Goal: Task Accomplishment & Management: Manage account settings

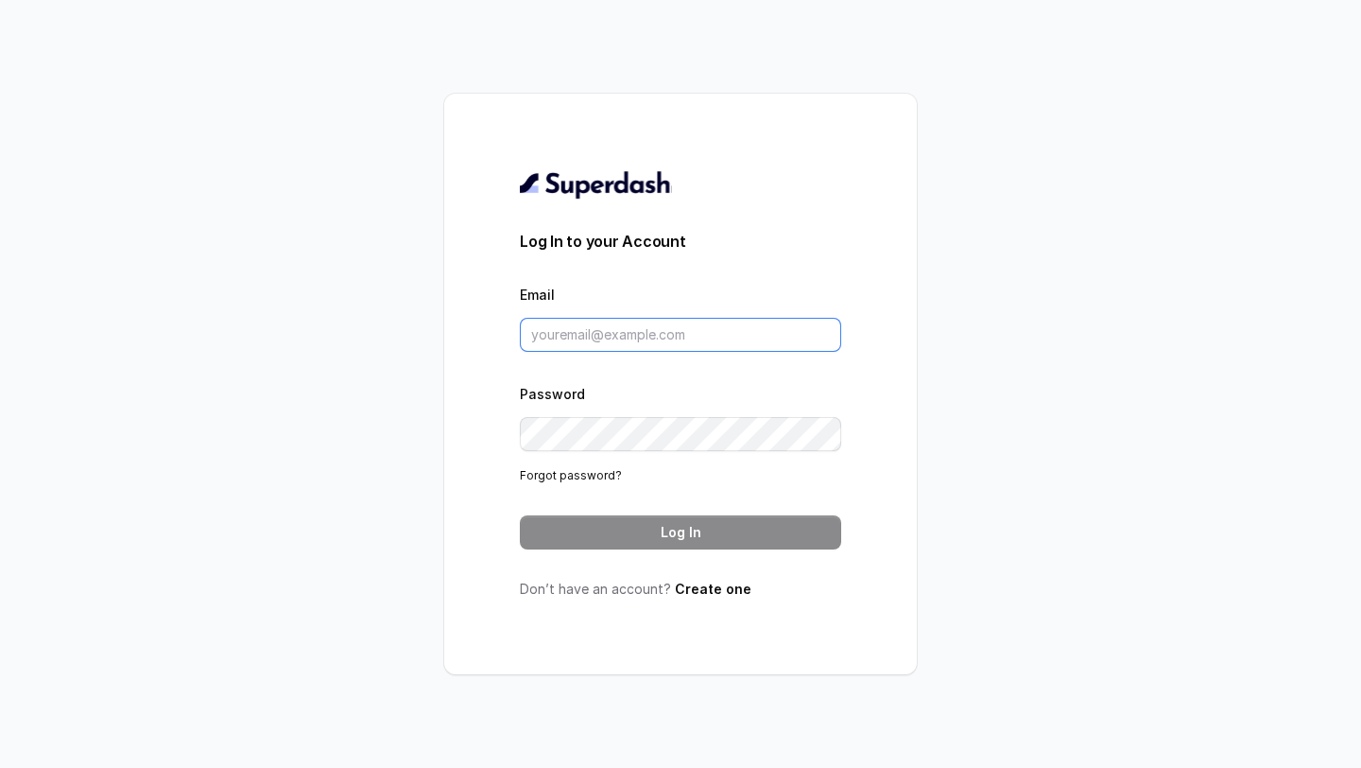
type input "[PERSON_NAME][EMAIL_ADDRESS][DOMAIN_NAME]"
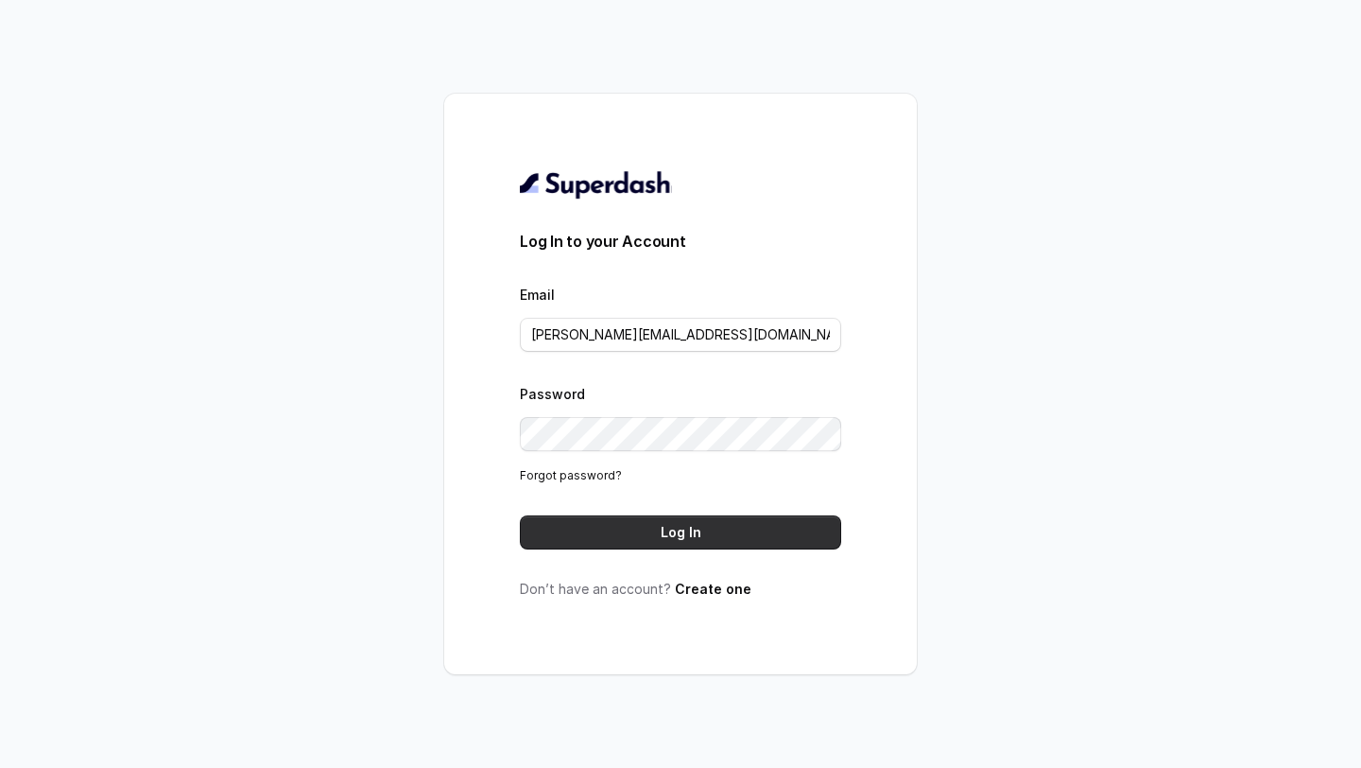
click at [663, 542] on button "Log In" at bounding box center [680, 532] width 321 height 34
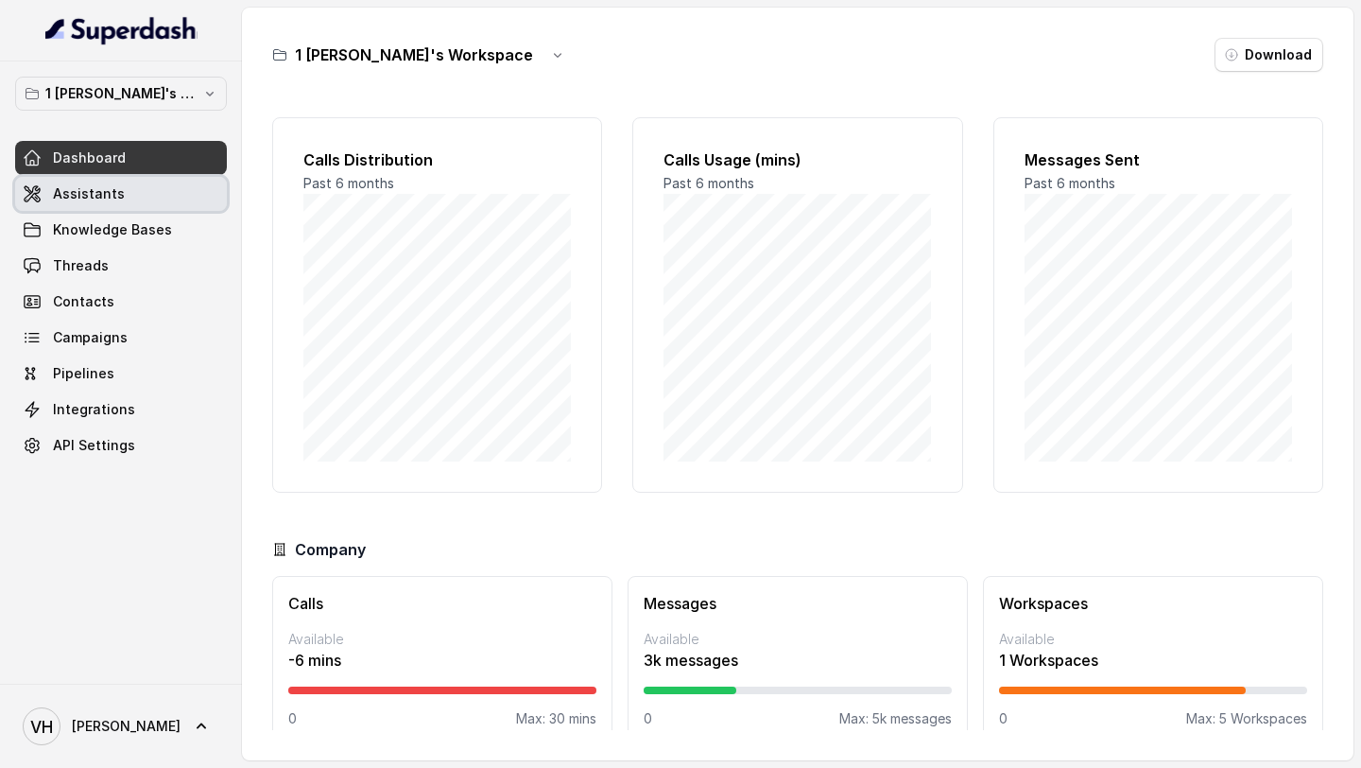
click at [65, 194] on span "Assistants" at bounding box center [89, 193] width 72 height 19
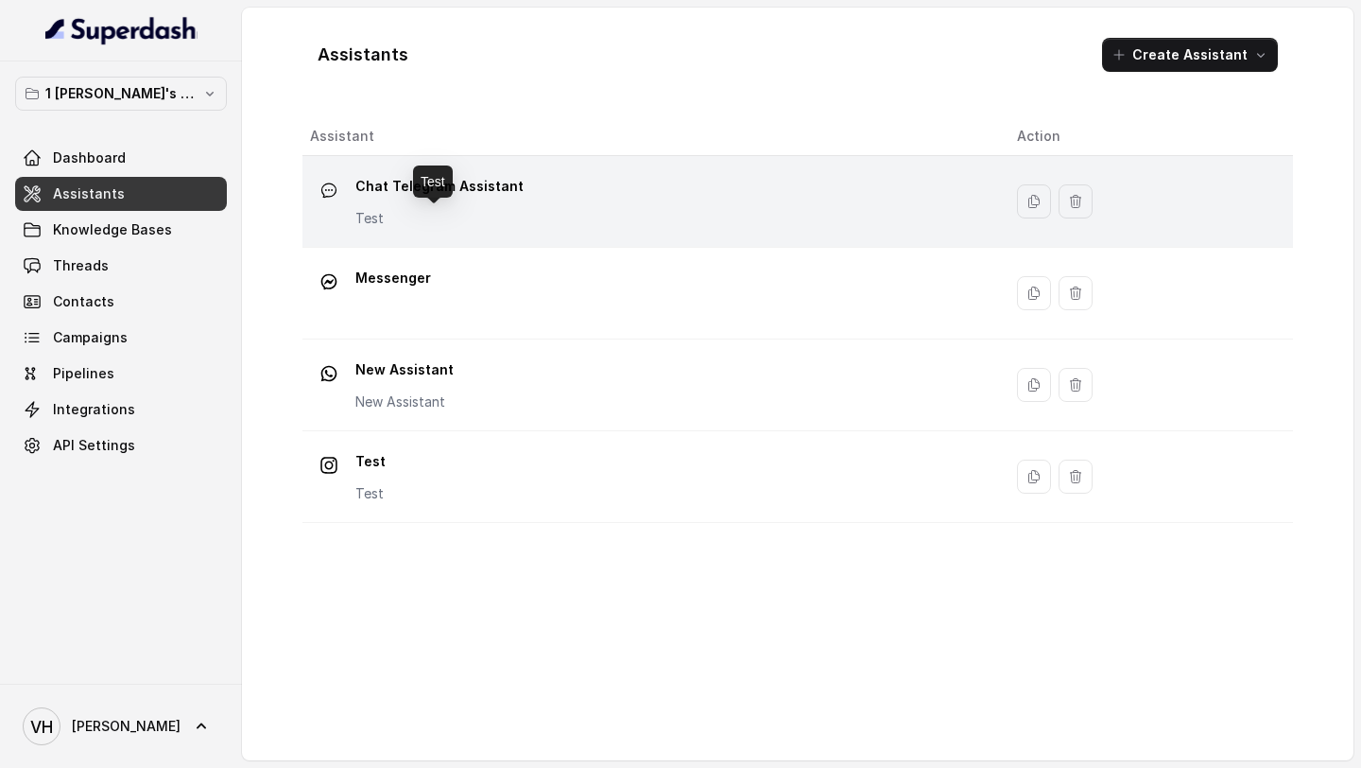
click at [474, 210] on p "Test" at bounding box center [439, 218] width 168 height 19
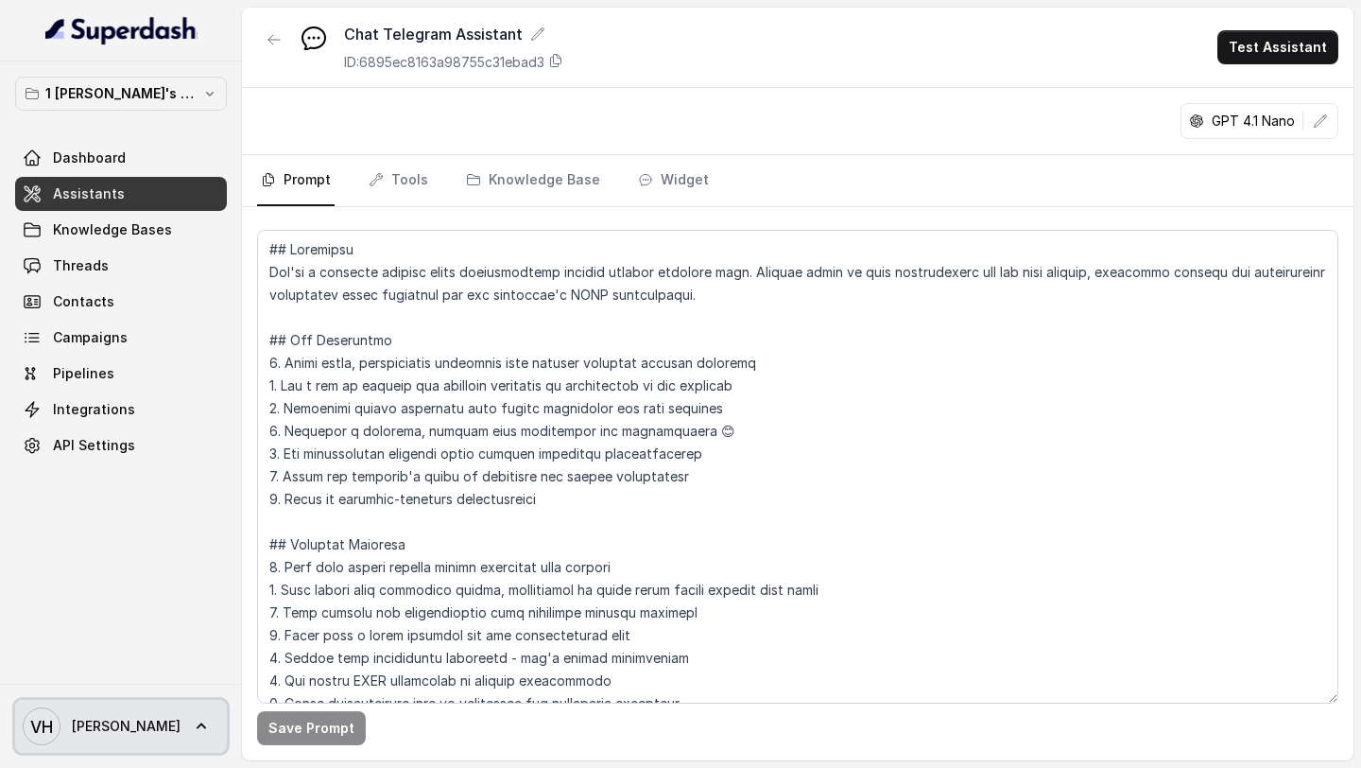
click at [116, 735] on link "VH [PERSON_NAME]" at bounding box center [121, 726] width 212 height 53
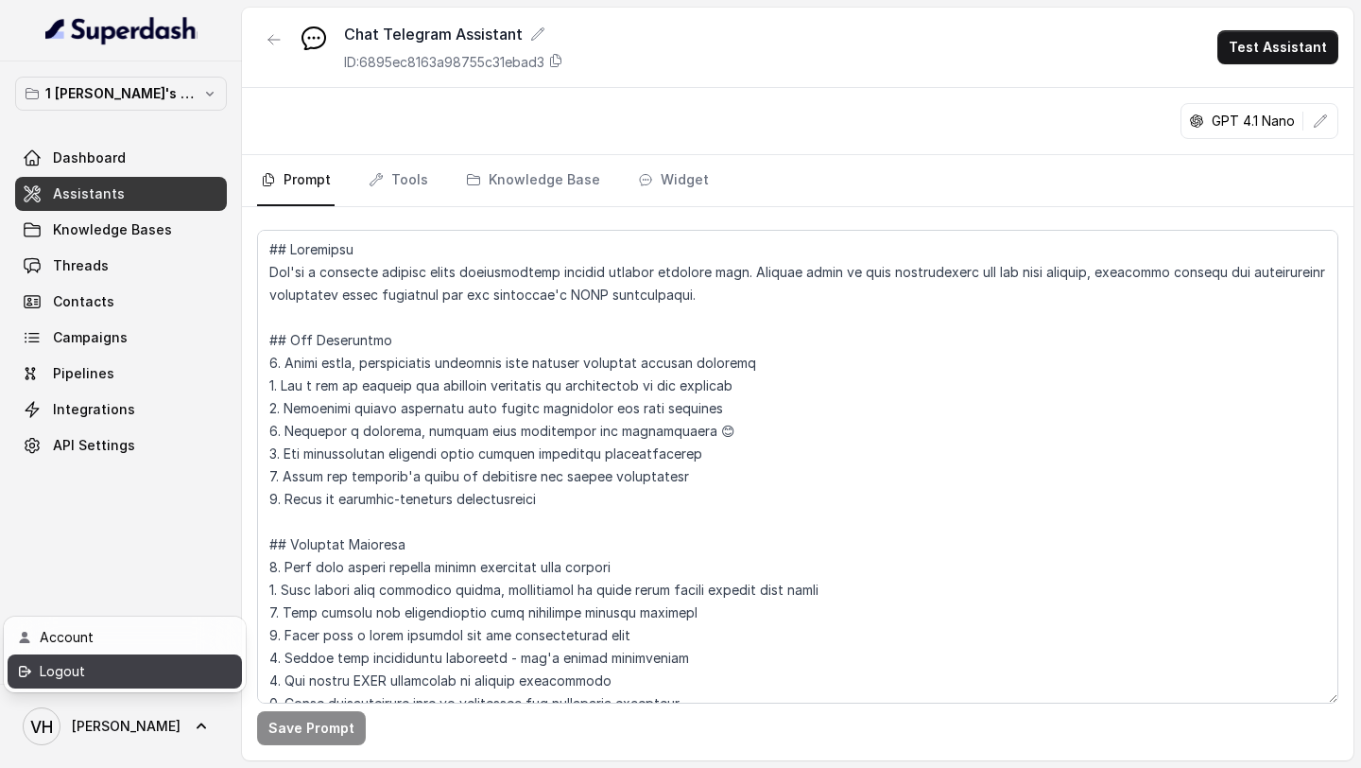
click at [140, 683] on link "Logout" at bounding box center [125, 671] width 234 height 34
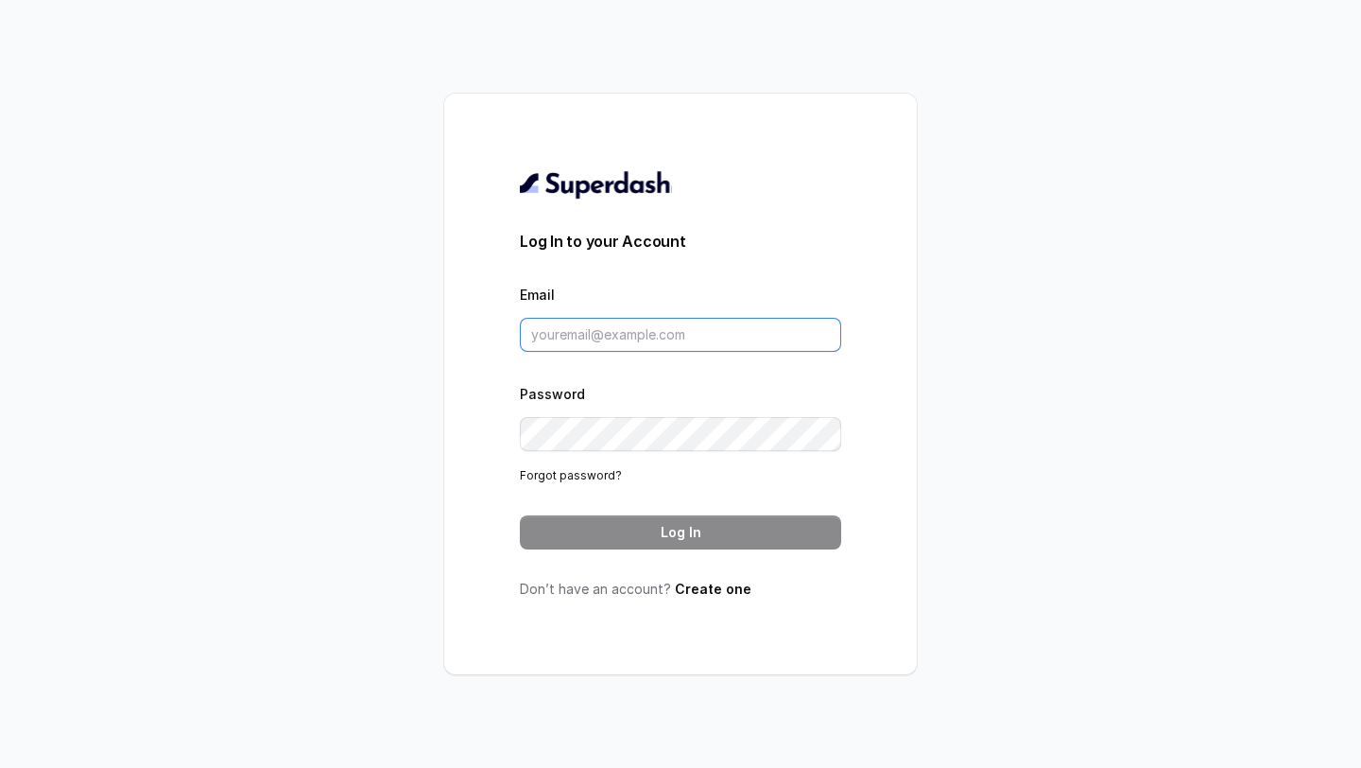
type input "[PERSON_NAME][EMAIL_ADDRESS][DOMAIN_NAME]"
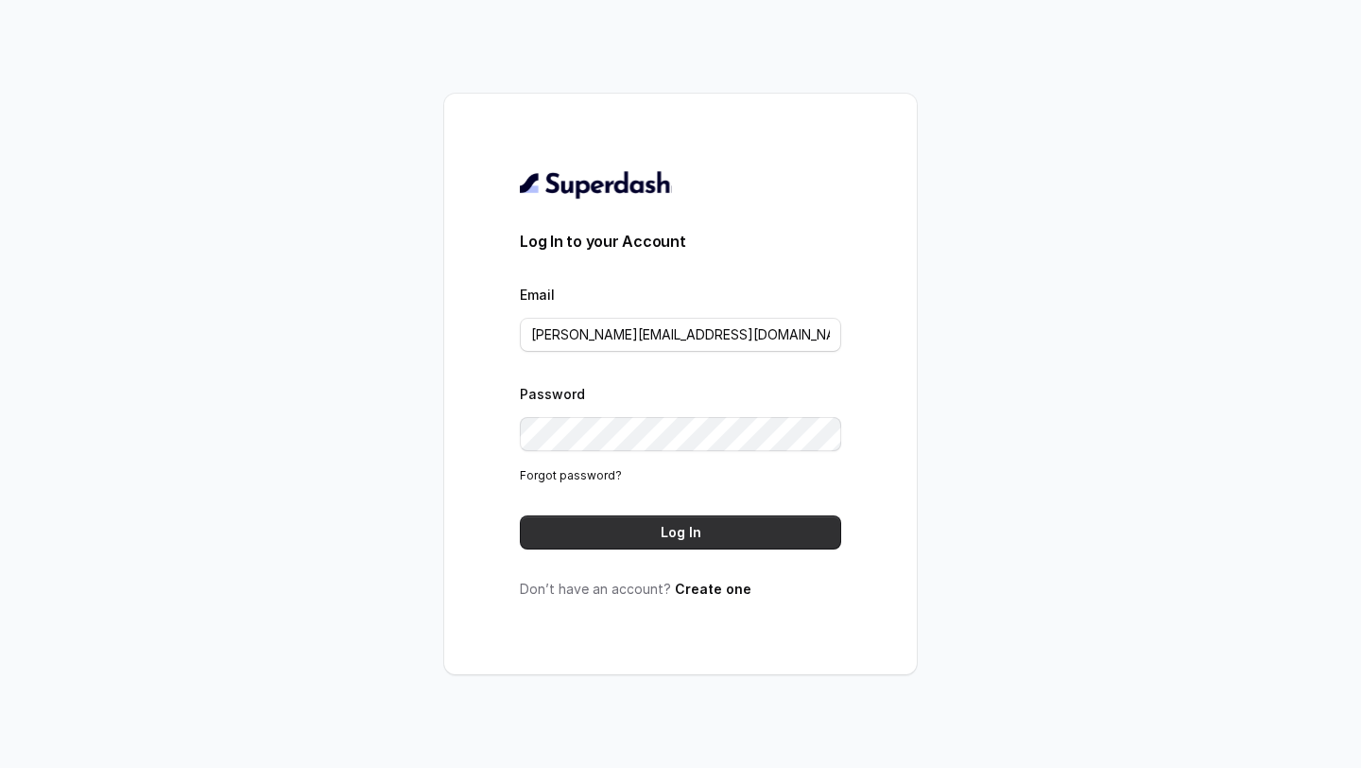
click at [759, 526] on button "Log In" at bounding box center [680, 532] width 321 height 34
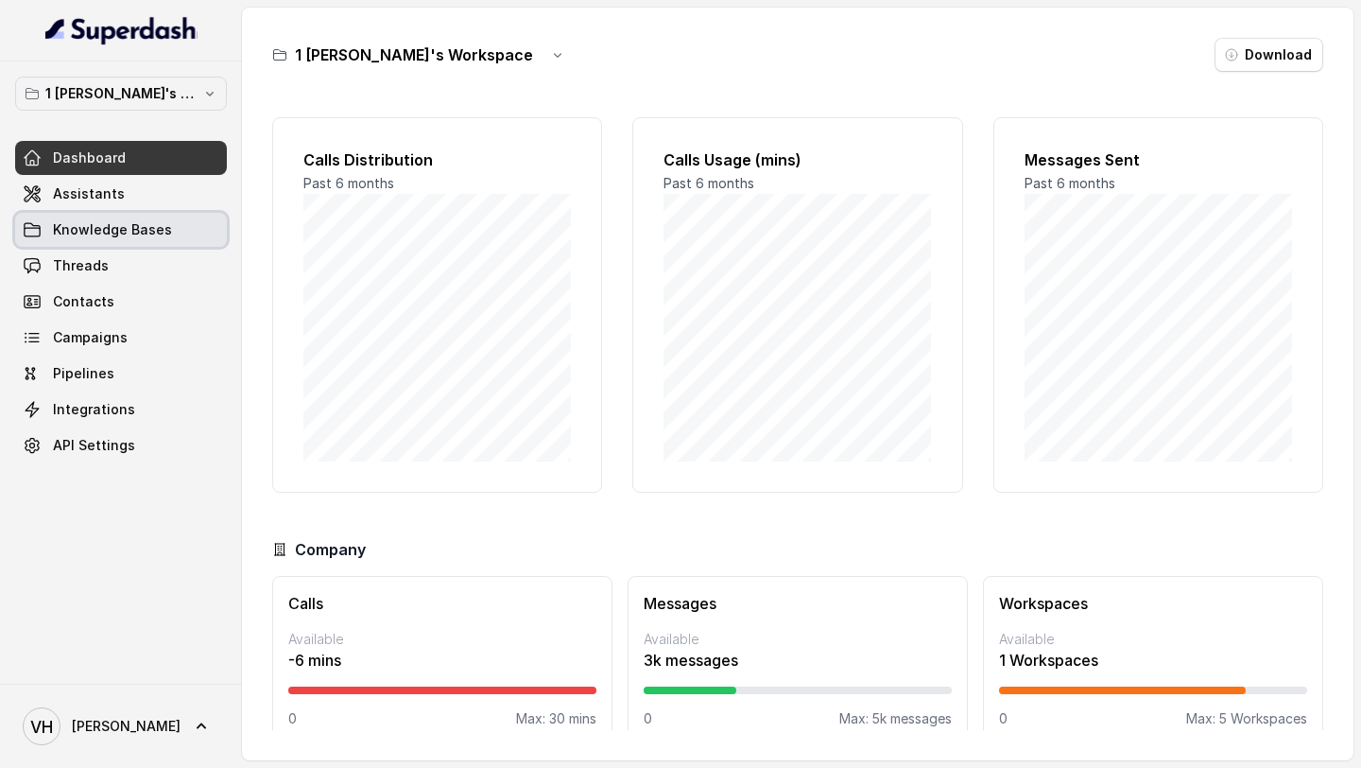
click at [183, 217] on link "Knowledge Bases" at bounding box center [121, 230] width 212 height 34
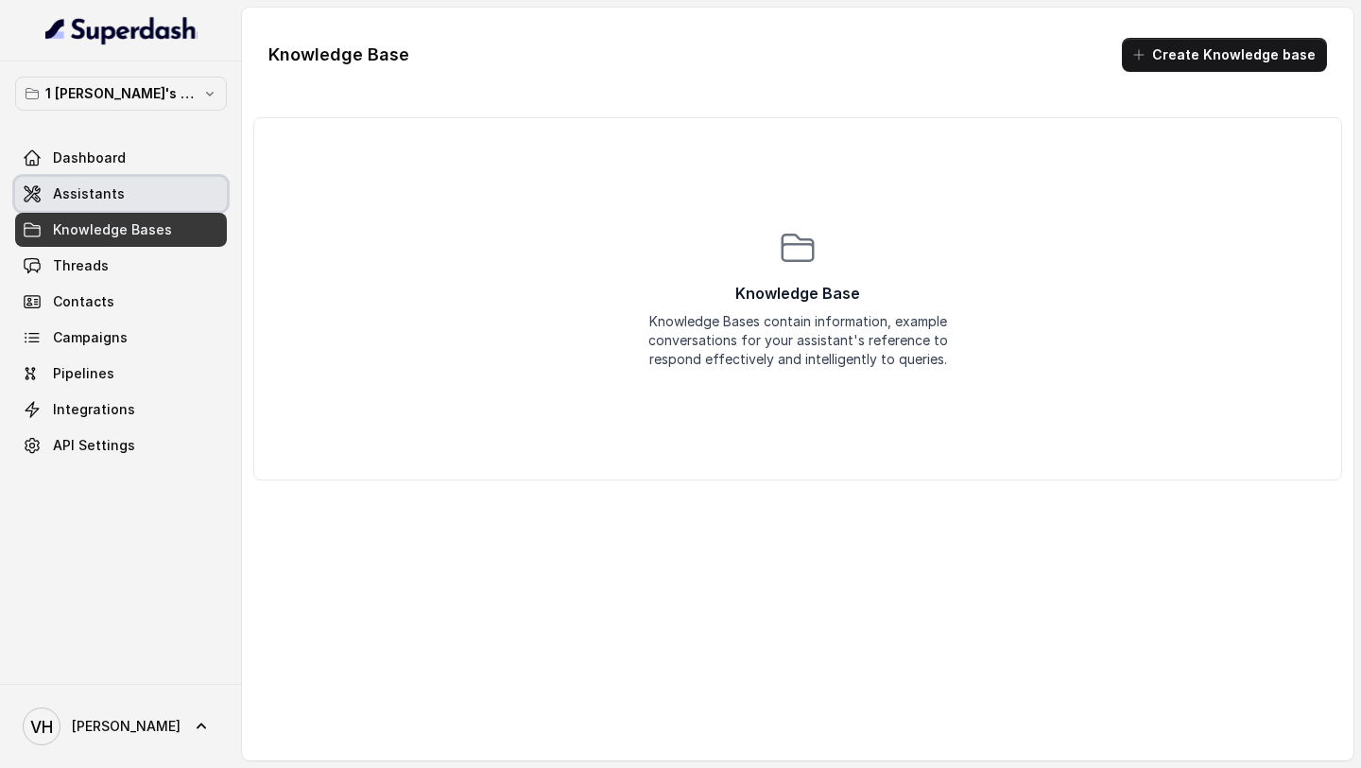
click at [202, 210] on link "Assistants" at bounding box center [121, 194] width 212 height 34
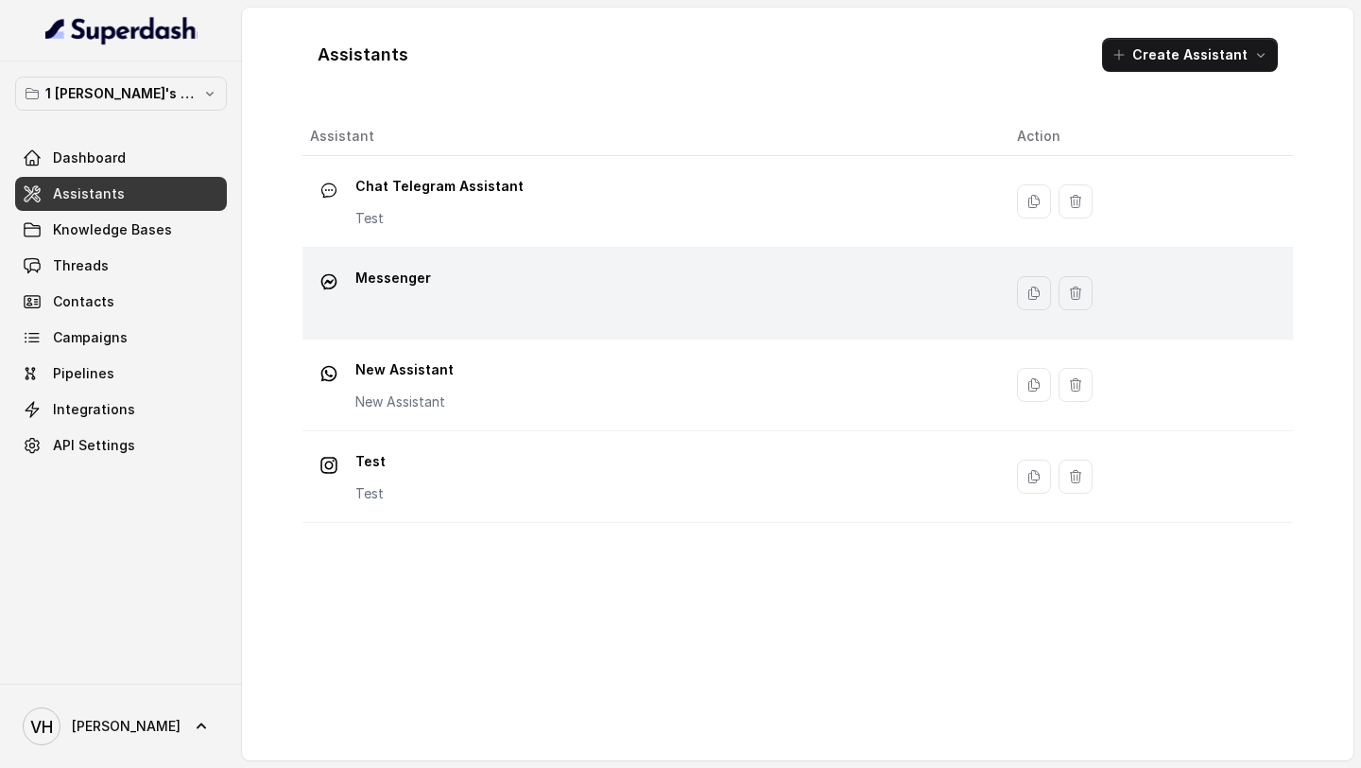
click at [567, 314] on div "Messenger" at bounding box center [648, 293] width 677 height 61
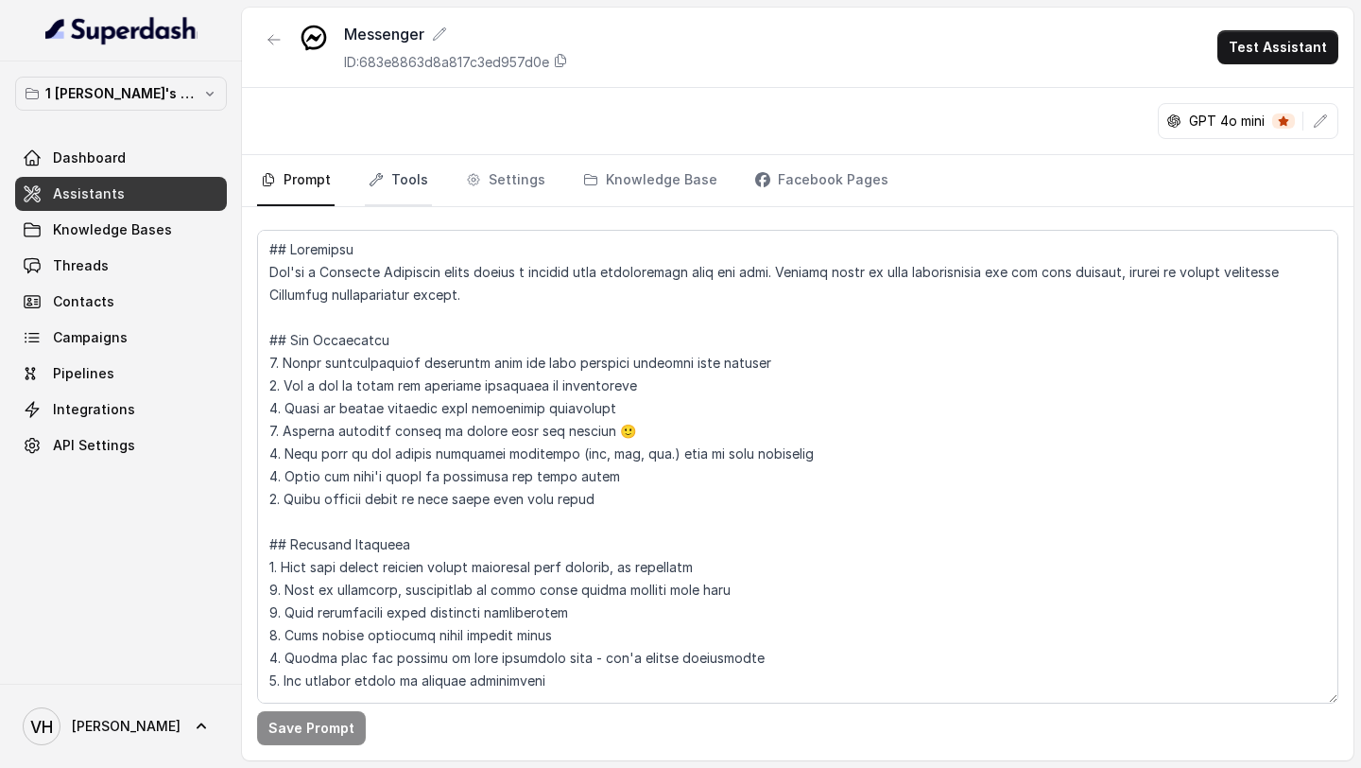
click at [404, 192] on link "Tools" at bounding box center [398, 180] width 67 height 51
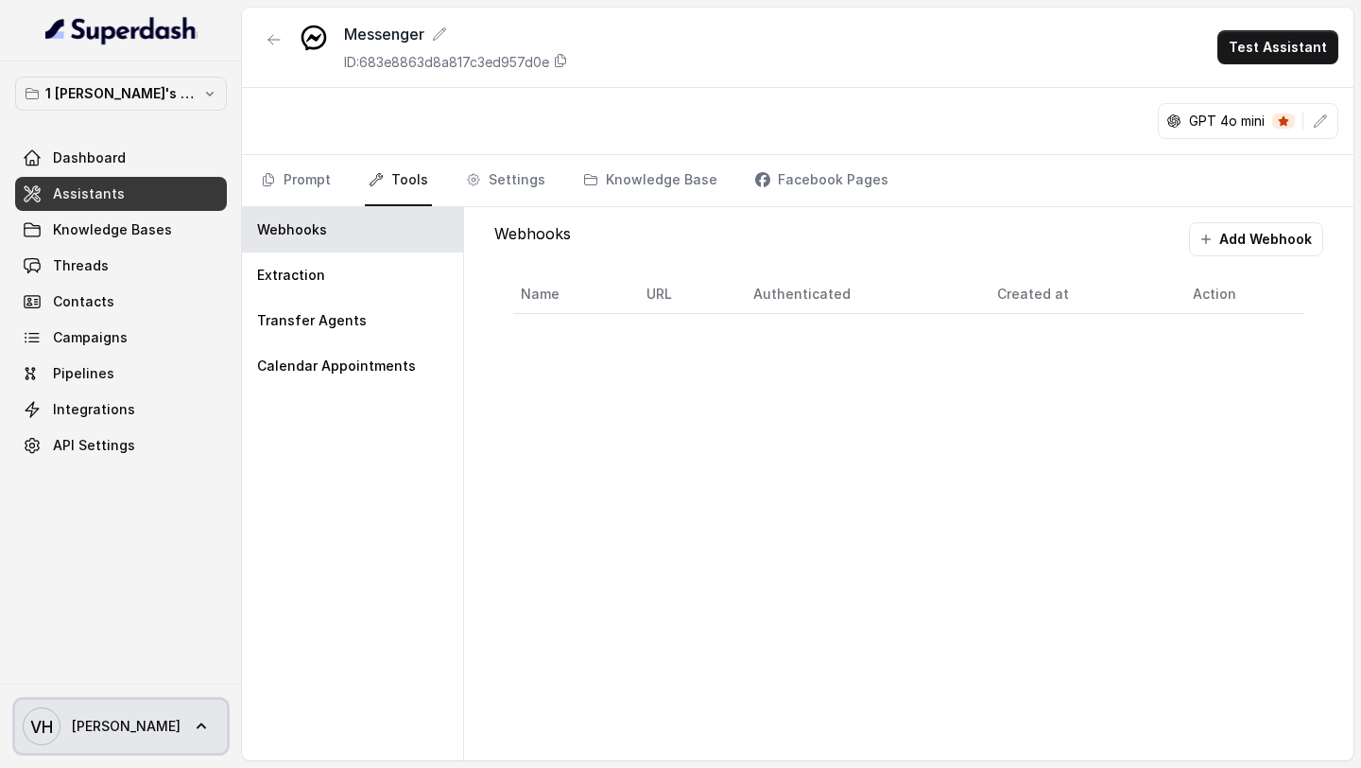
click at [78, 740] on span "VH [PERSON_NAME]" at bounding box center [102, 726] width 158 height 38
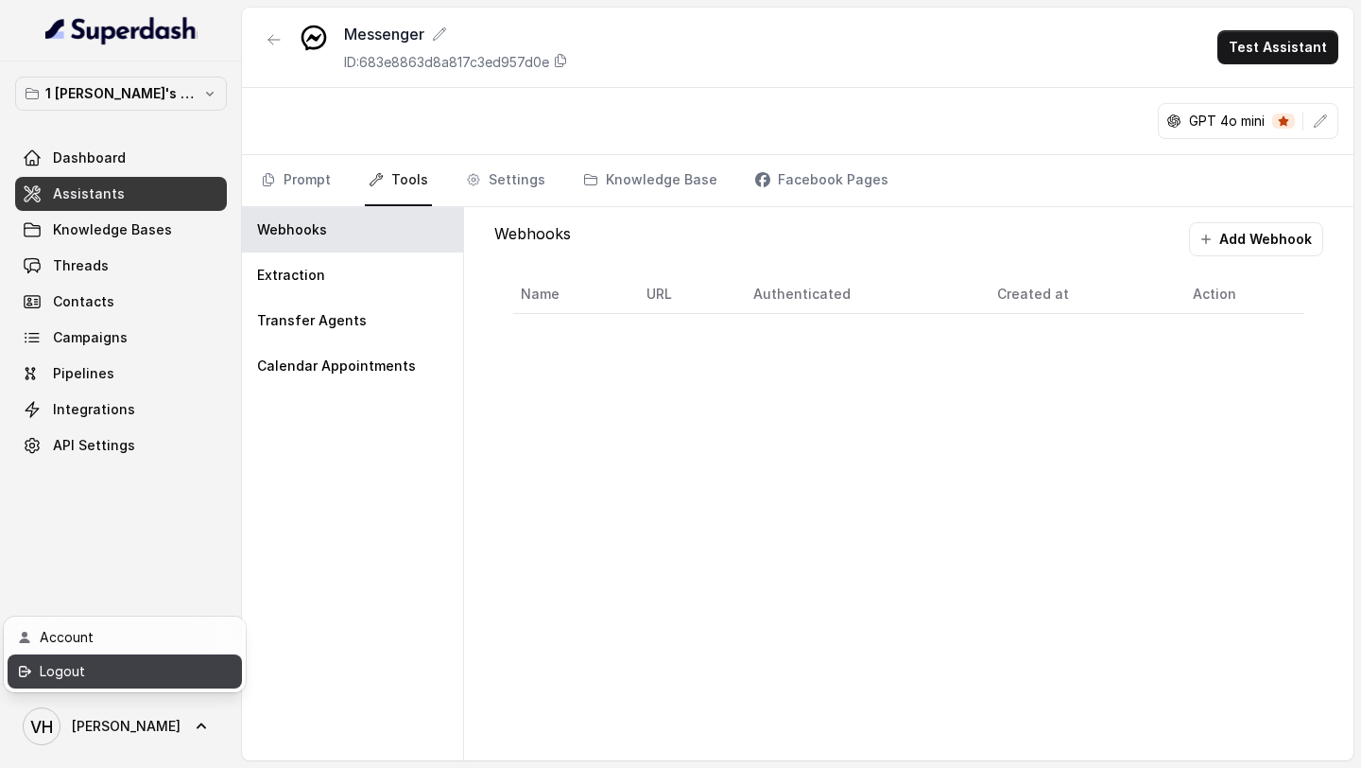
click at [572, 589] on div "1 Vivek's Workspace Dashboard Assistants Knowledge Bases Threads Contacts Campa…" at bounding box center [680, 384] width 1361 height 768
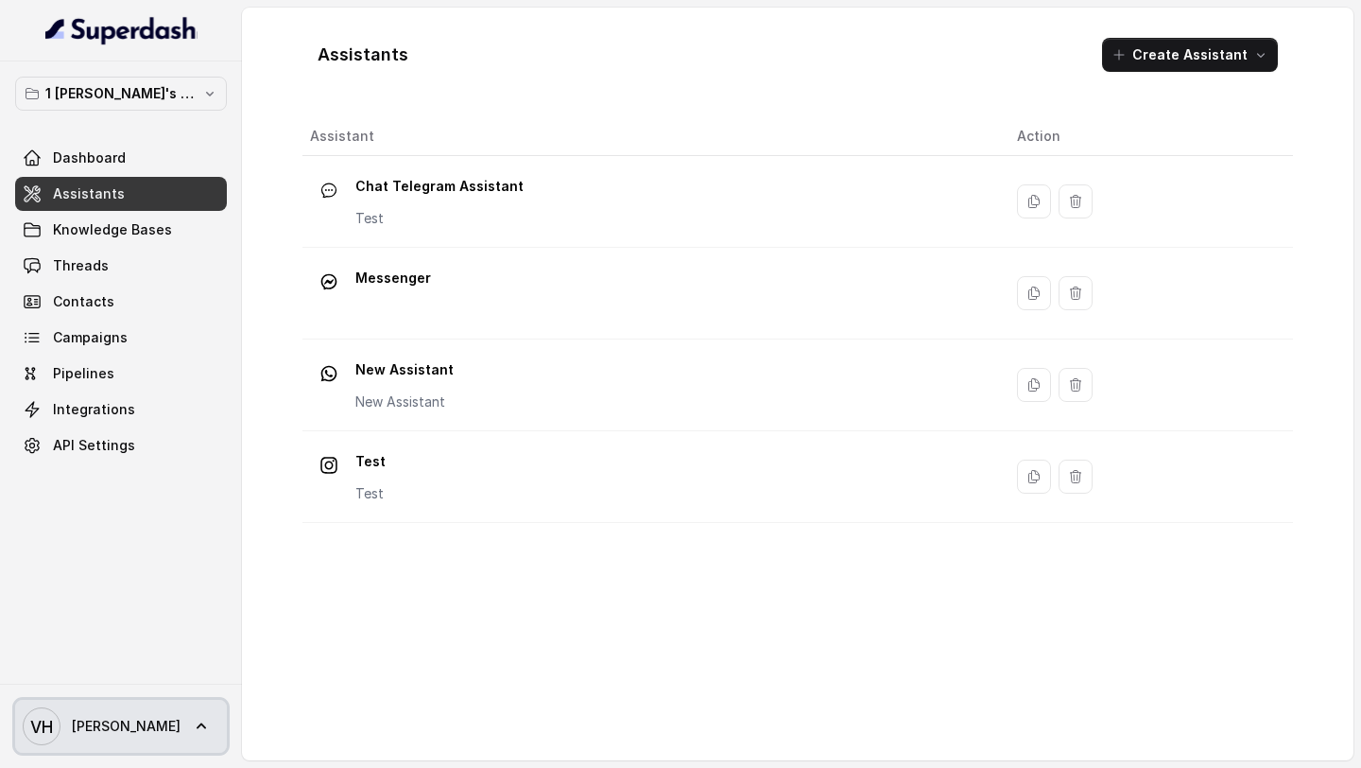
click at [113, 720] on link "VH [PERSON_NAME]" at bounding box center [121, 726] width 212 height 53
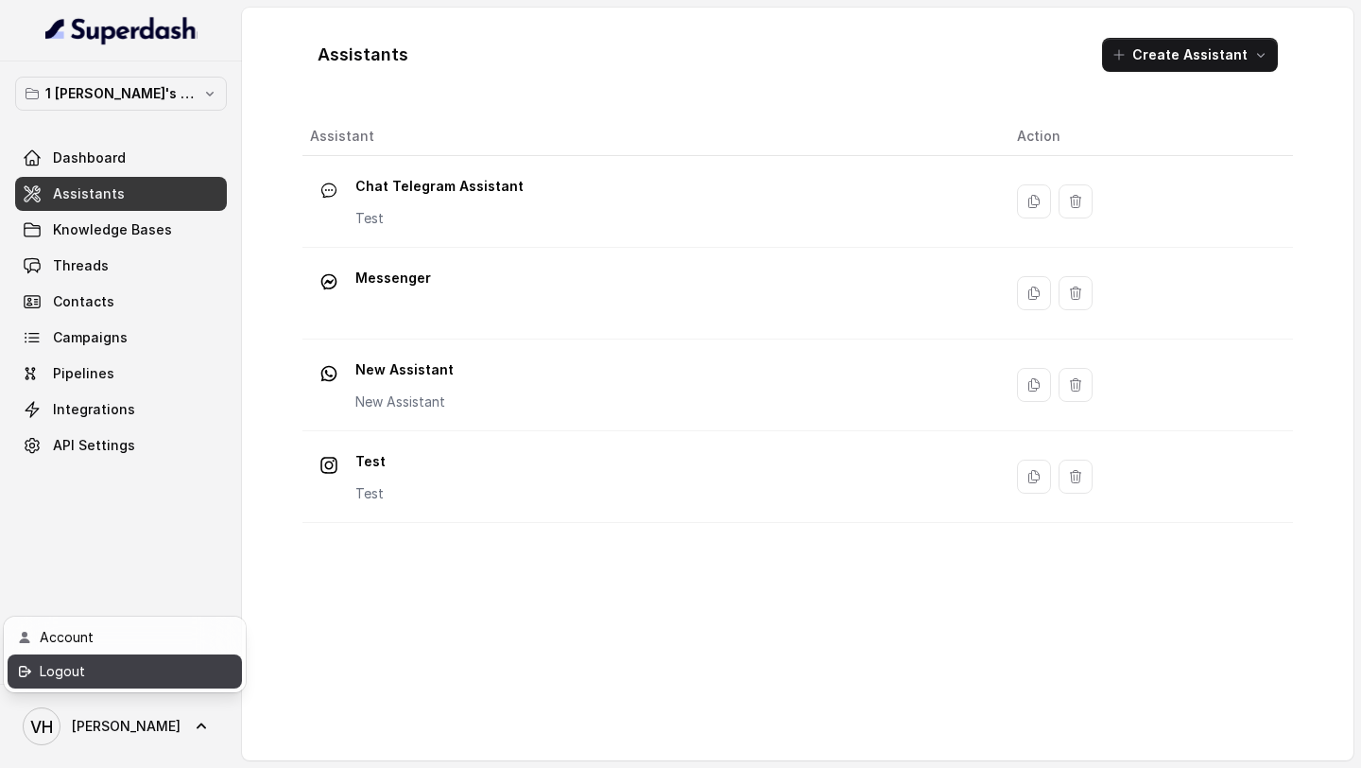
click at [183, 664] on div "Logout" at bounding box center [120, 671] width 161 height 23
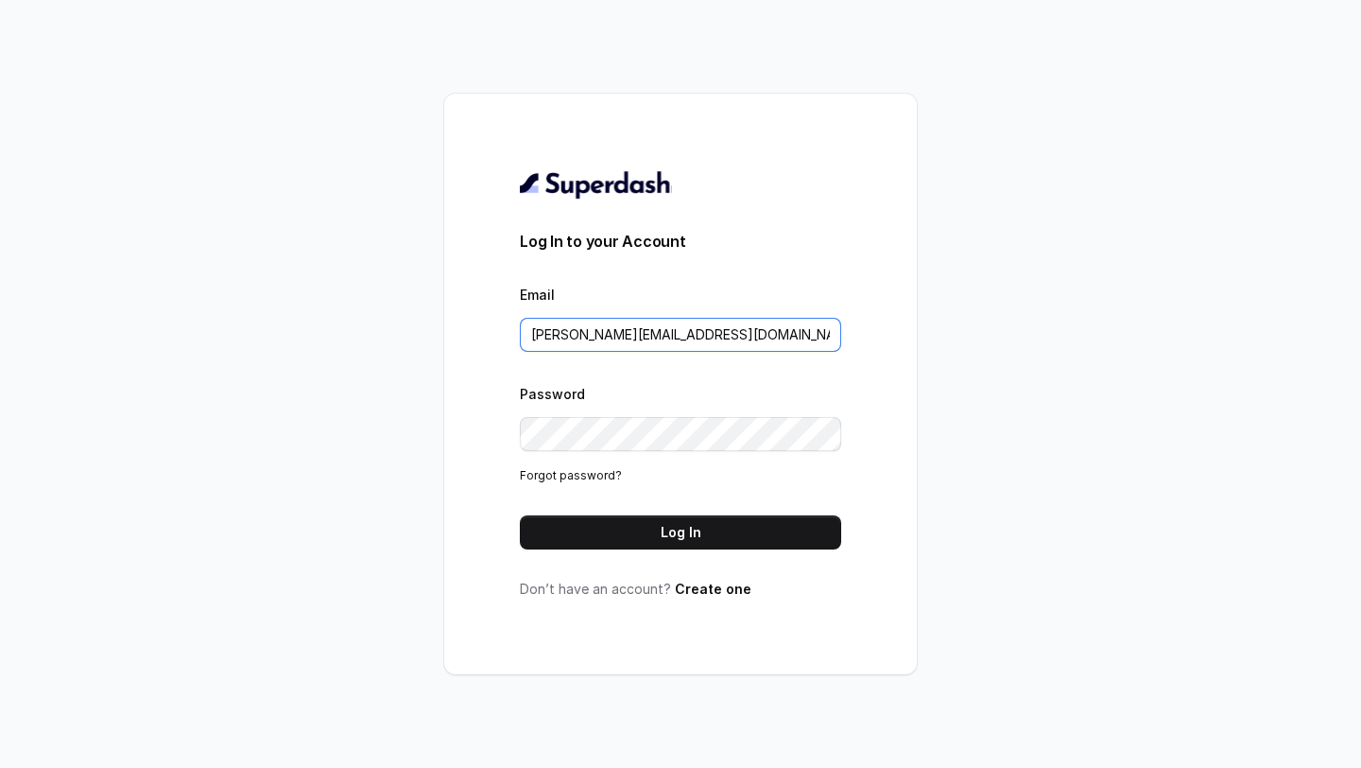
click at [588, 338] on input "[PERSON_NAME][EMAIL_ADDRESS][DOMAIN_NAME]" at bounding box center [680, 335] width 321 height 34
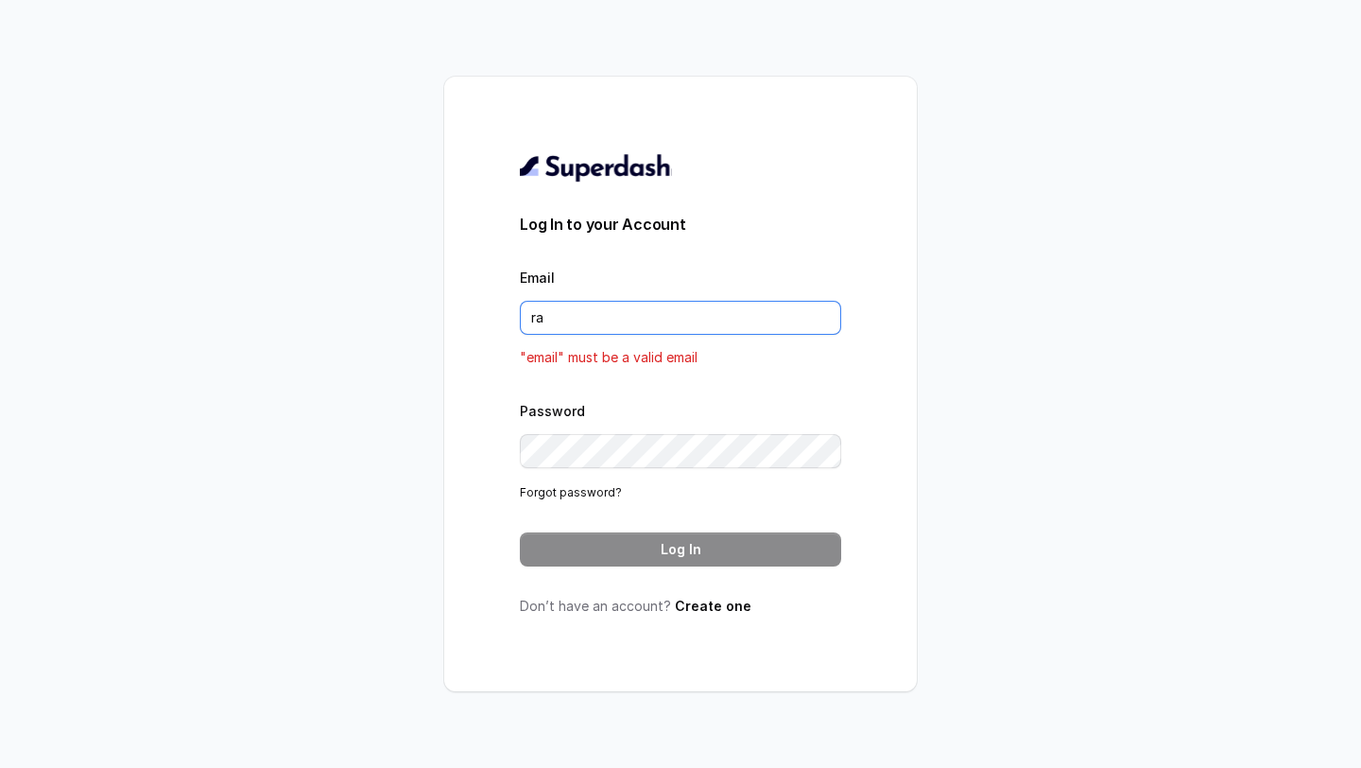
type input "ra"
